Goal: Transaction & Acquisition: Purchase product/service

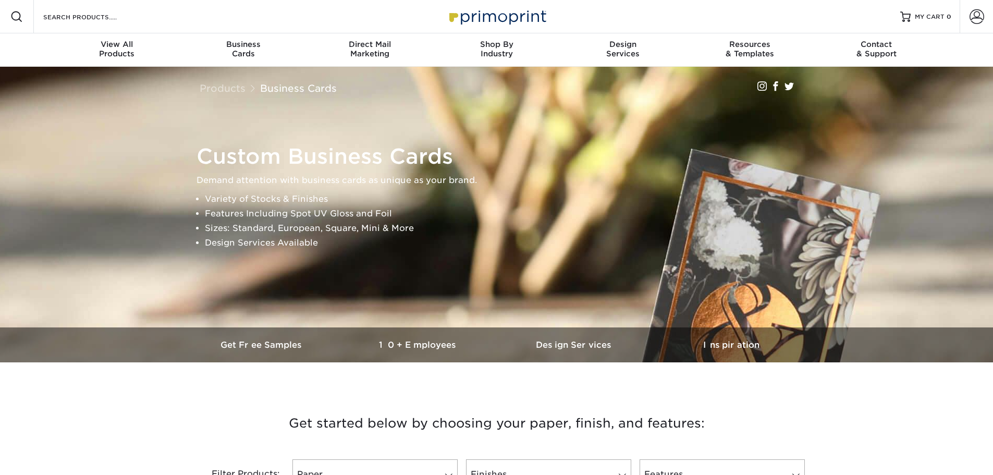
drag, startPoint x: 142, startPoint y: 395, endPoint x: 256, endPoint y: 134, distance: 284.3
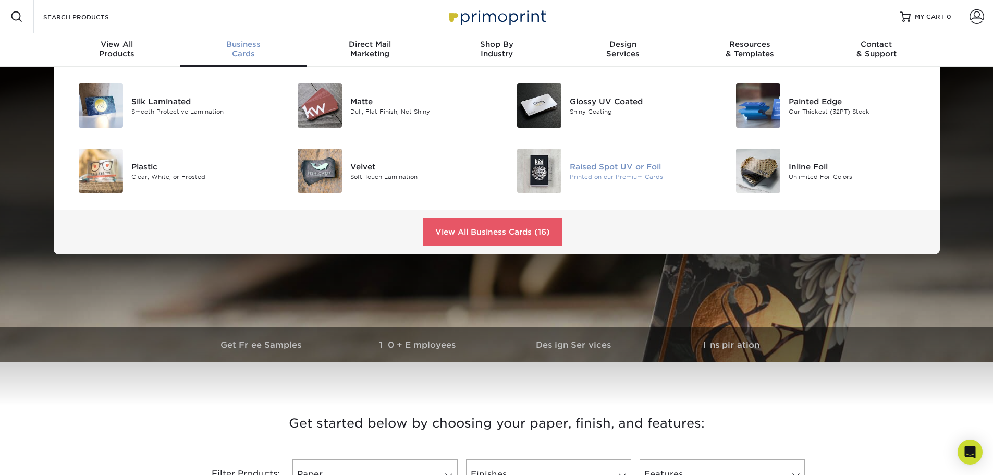
click at [585, 166] on div "Raised Spot UV or Foil" at bounding box center [639, 166] width 138 height 11
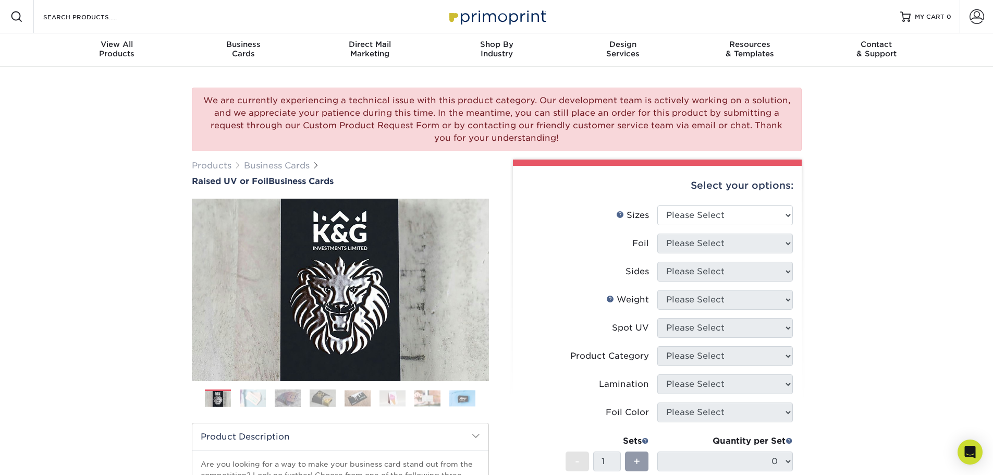
click at [313, 394] on img at bounding box center [323, 398] width 26 height 18
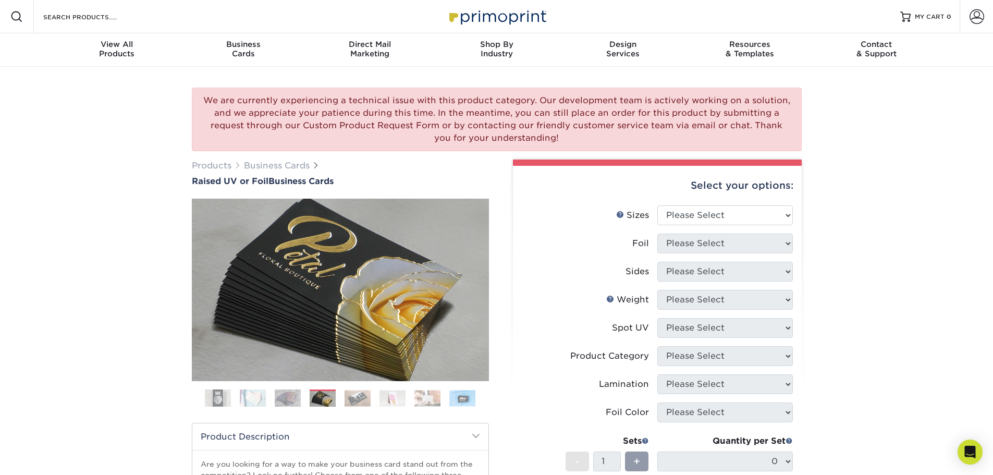
click at [357, 398] on img at bounding box center [358, 398] width 26 height 16
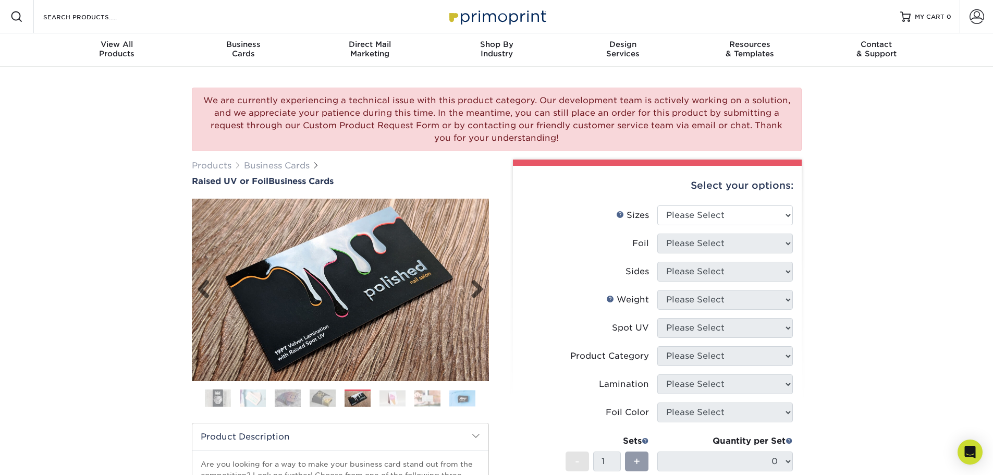
drag, startPoint x: 87, startPoint y: 228, endPoint x: 203, endPoint y: 317, distance: 146.5
click at [87, 222] on div "We are currently experiencing a technical issue with this product category. Our…" at bounding box center [496, 381] width 993 height 629
click at [289, 405] on img at bounding box center [288, 398] width 26 height 18
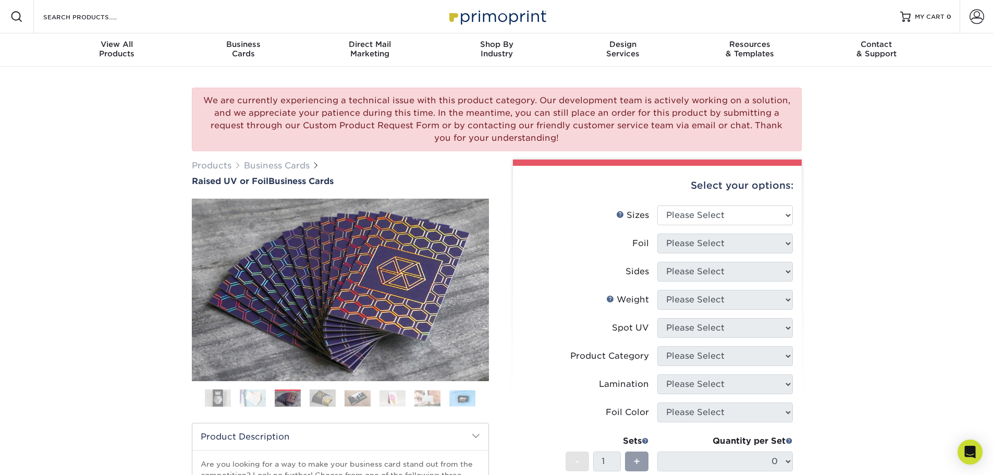
click at [241, 392] on img at bounding box center [253, 398] width 26 height 18
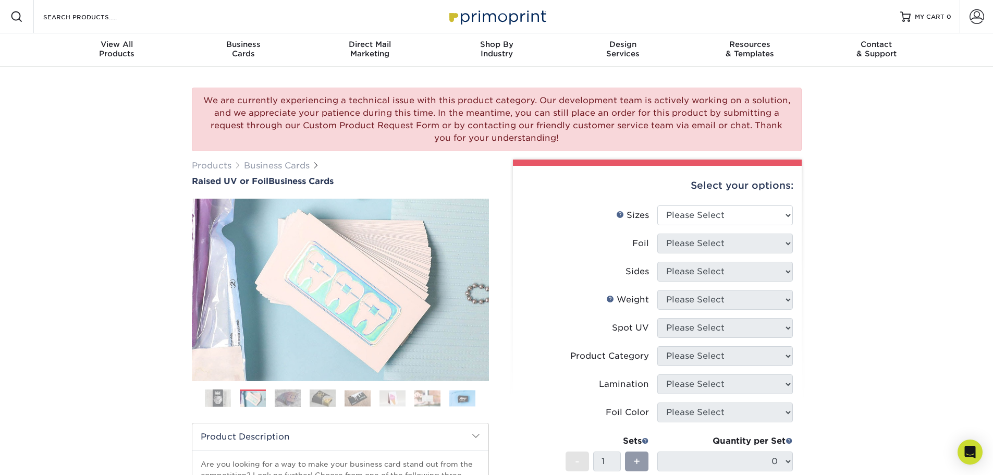
click at [83, 214] on div "We are currently experiencing a technical issue with this product category. Our…" at bounding box center [496, 381] width 993 height 629
click at [713, 213] on select "Please Select 2" x 3.5" - Standard" at bounding box center [725, 215] width 136 height 20
select select "2.00x3.50"
click at [657, 205] on select "Please Select 2" x 3.5" - Standard" at bounding box center [725, 215] width 136 height 20
click at [716, 246] on select "Please Select No Yes" at bounding box center [725, 244] width 136 height 20
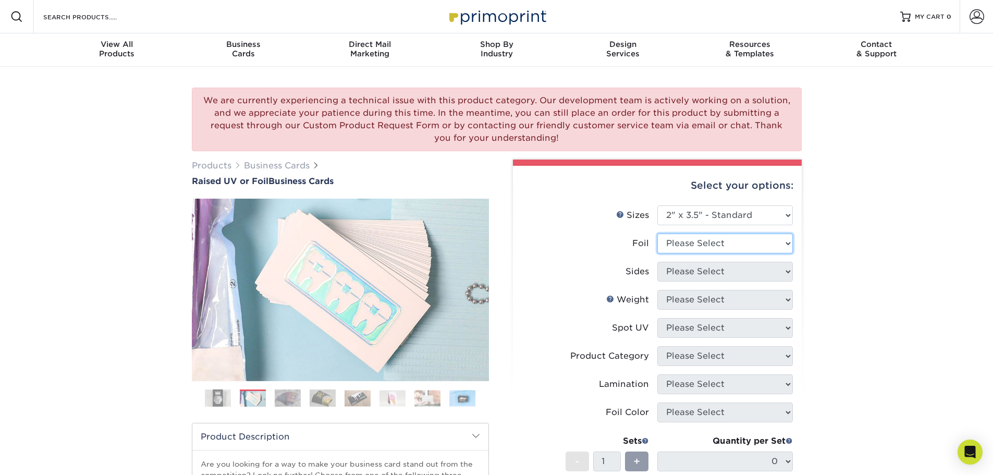
select select "0"
click at [657, 234] on select "Please Select No Yes" at bounding box center [725, 244] width 136 height 20
click at [694, 275] on select "Please Select Print Both Sides Print Front Only" at bounding box center [725, 272] width 136 height 20
drag, startPoint x: 931, startPoint y: 301, endPoint x: 829, endPoint y: 299, distance: 102.2
click at [930, 303] on div "We are currently experiencing a technical issue with this product category. Our…" at bounding box center [496, 381] width 993 height 629
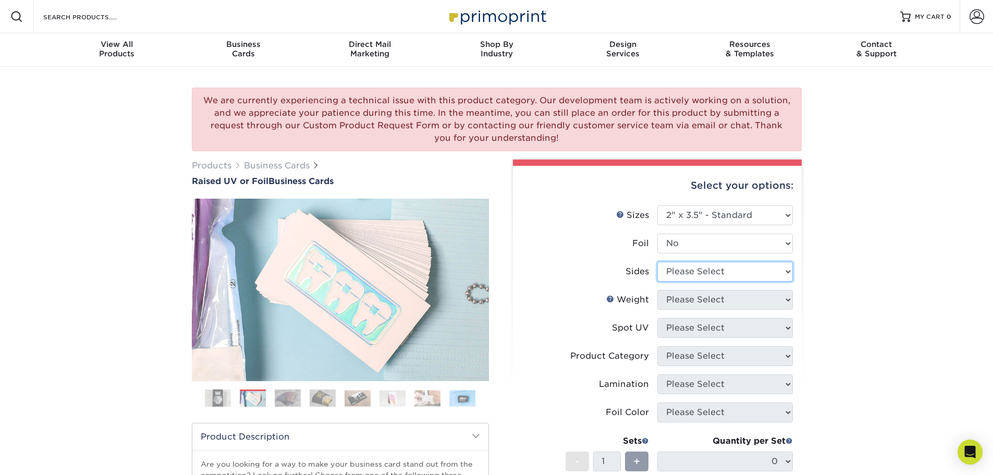
click at [731, 274] on select "Please Select Print Both Sides Print Front Only" at bounding box center [725, 272] width 136 height 20
select select "13abbda7-1d64-4f25-8bb2-c179b224825d"
click at [657, 262] on select "Please Select Print Both Sides Print Front Only" at bounding box center [725, 272] width 136 height 20
click at [710, 303] on select "Please Select 16PT" at bounding box center [725, 300] width 136 height 20
select select "16PT"
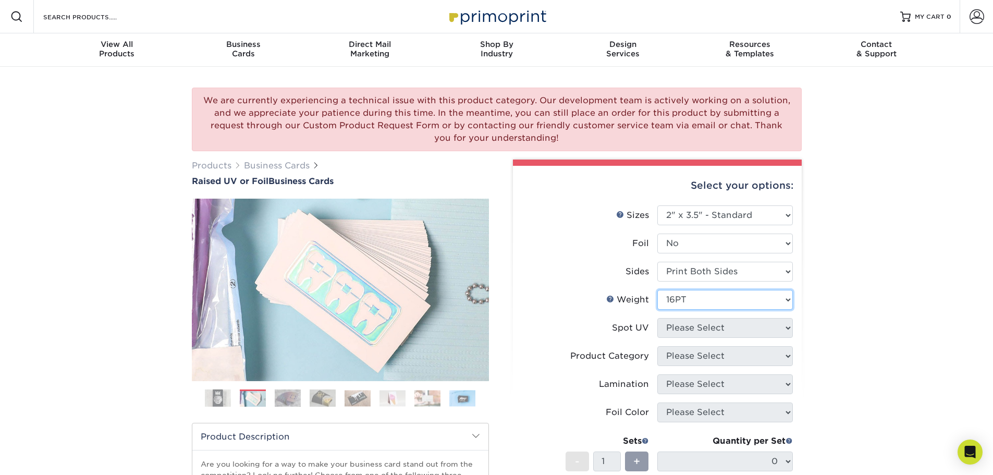
click at [657, 290] on select "Please Select 16PT" at bounding box center [725, 300] width 136 height 20
